Goal: Task Accomplishment & Management: Manage account settings

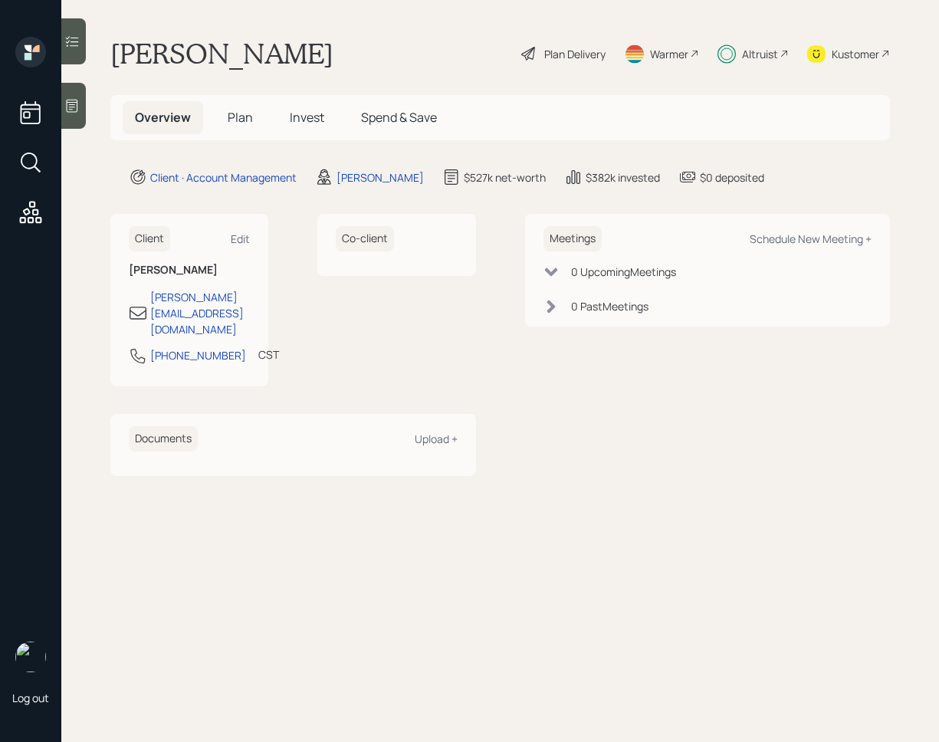
click at [298, 121] on span "Invest" at bounding box center [307, 117] width 34 height 17
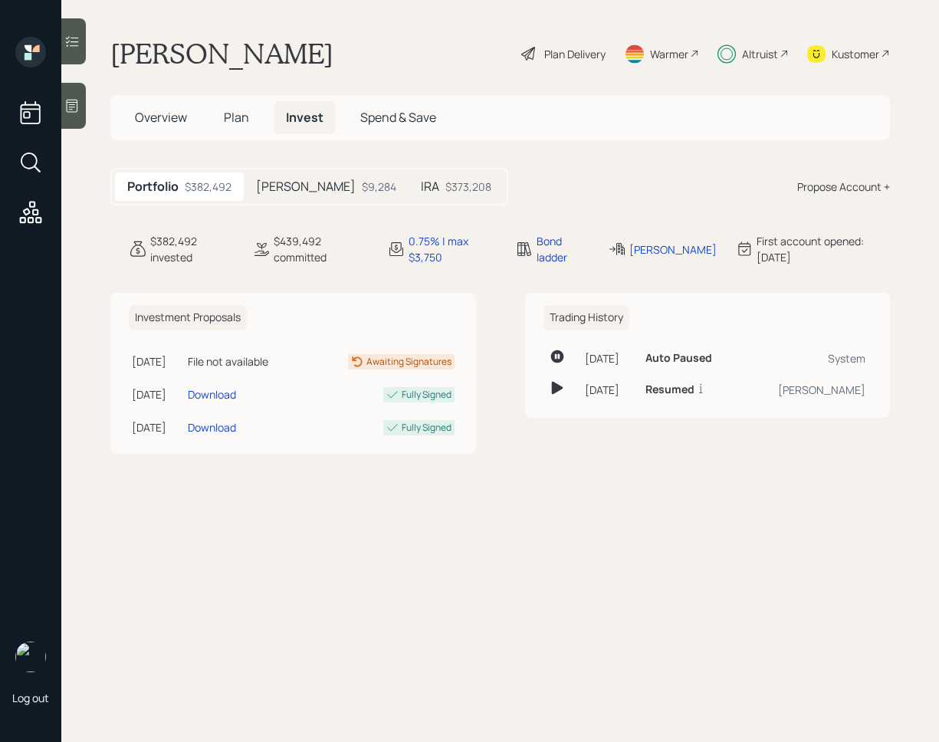
click at [71, 48] on icon at bounding box center [71, 41] width 15 height 15
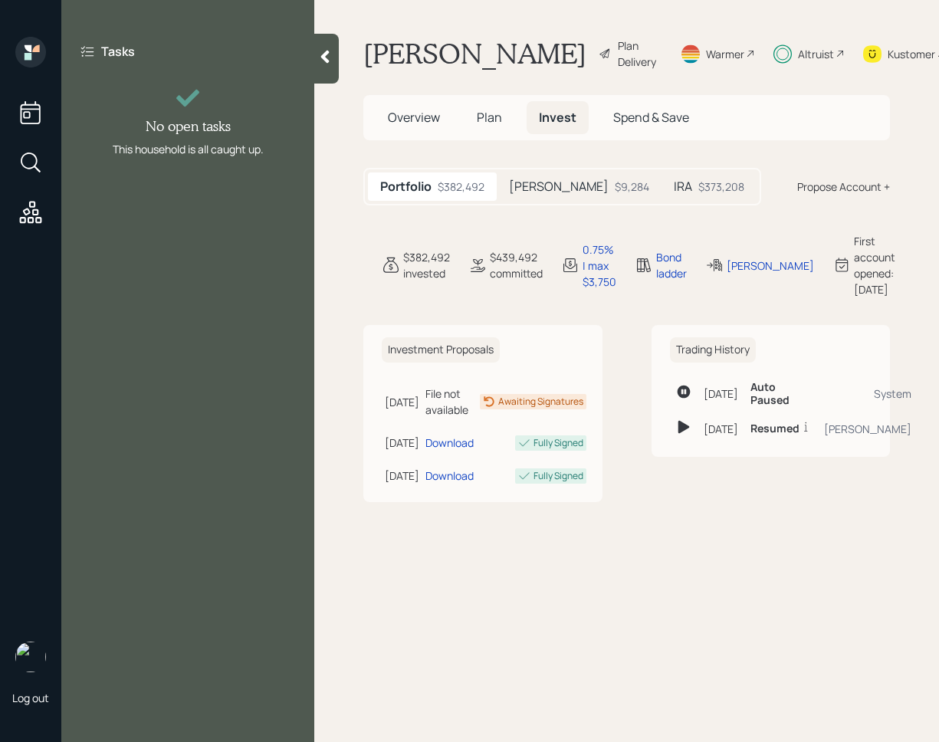
click at [337, 46] on div at bounding box center [326, 59] width 25 height 50
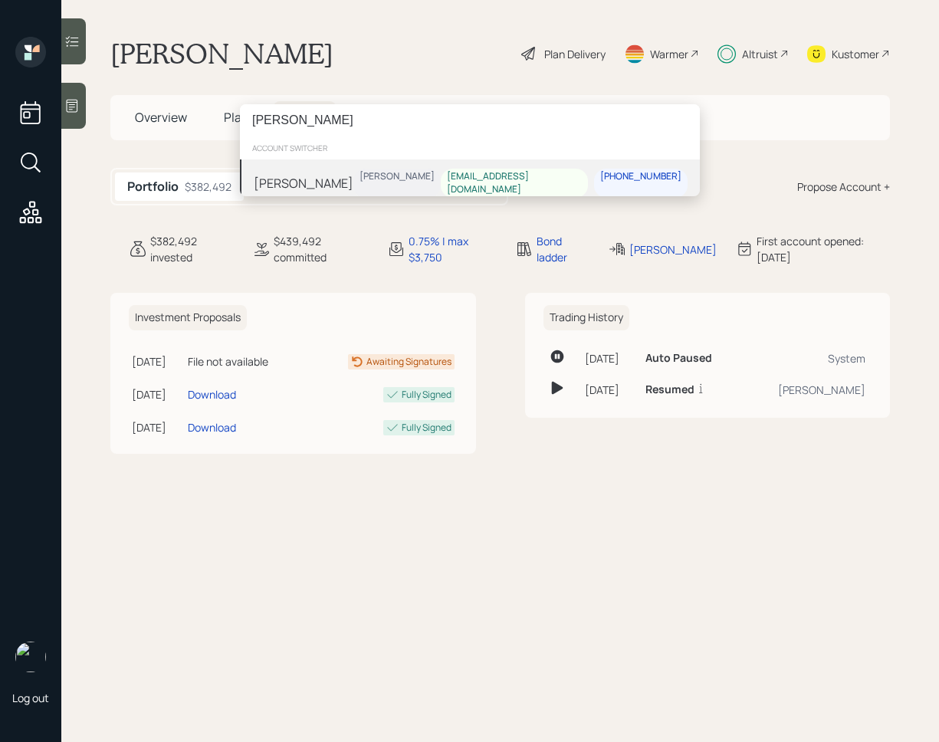
type input "[PERSON_NAME]"
click at [367, 186] on div "[PERSON_NAME] [PERSON_NAME] [EMAIL_ADDRESS][DOMAIN_NAME] [PHONE_NUMBER]" at bounding box center [470, 183] width 460 height 48
